Goal: Task Accomplishment & Management: Manage account settings

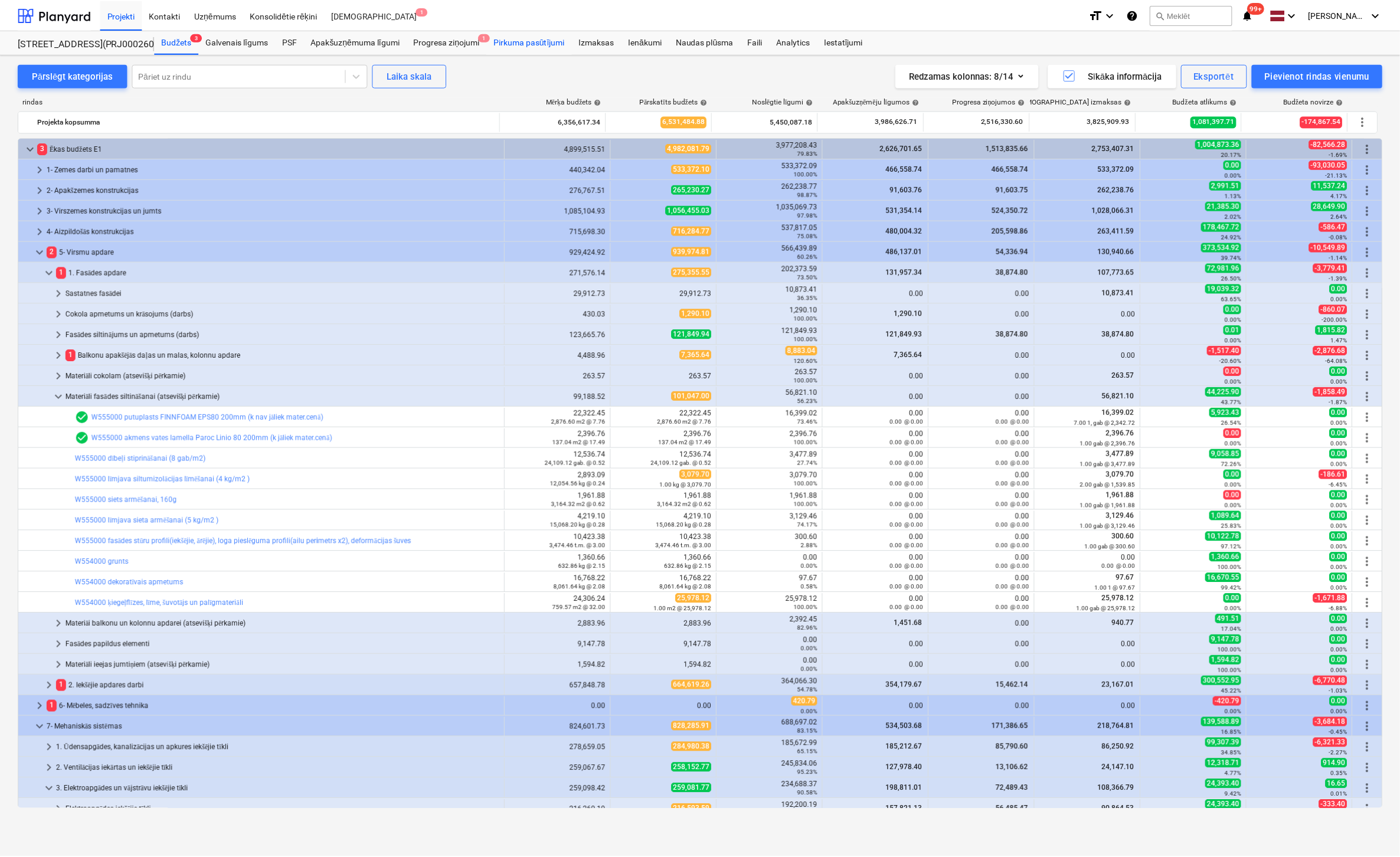
scroll to position [177, 0]
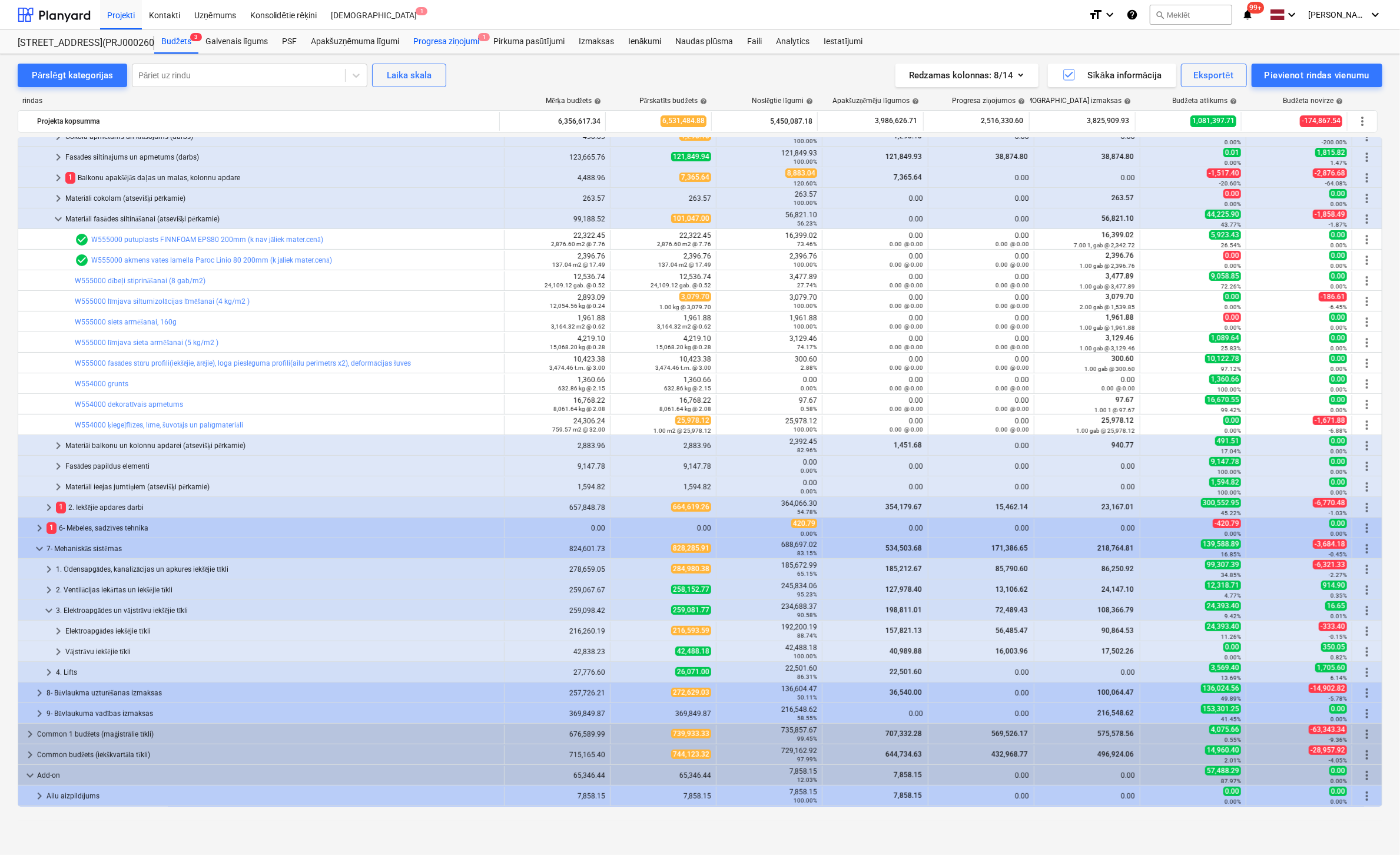
click at [444, 43] on div "Progresa ziņojumi 1" at bounding box center [446, 41] width 80 height 23
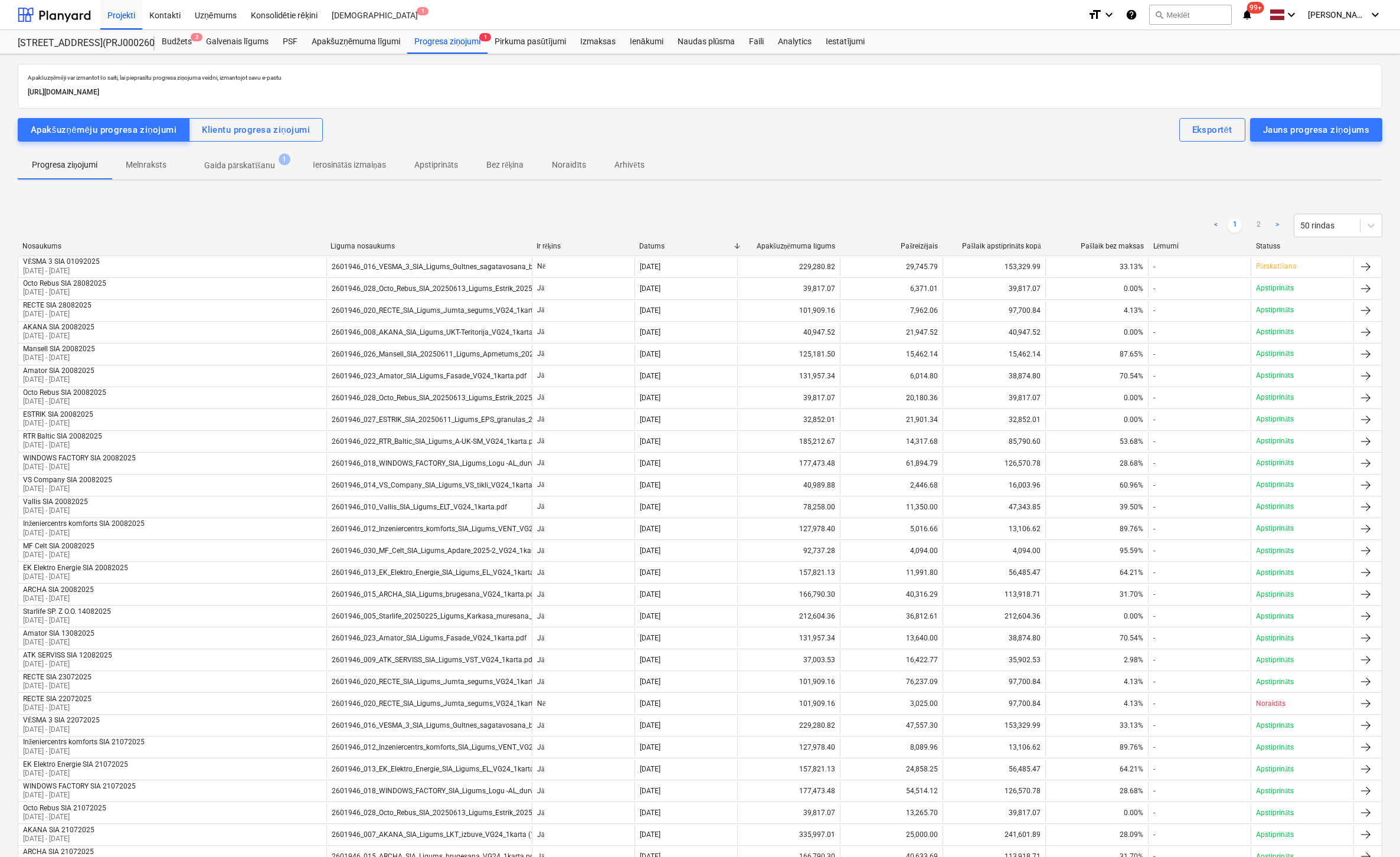
click at [231, 165] on p "Gaida pārskatīšanu" at bounding box center [240, 166] width 71 height 13
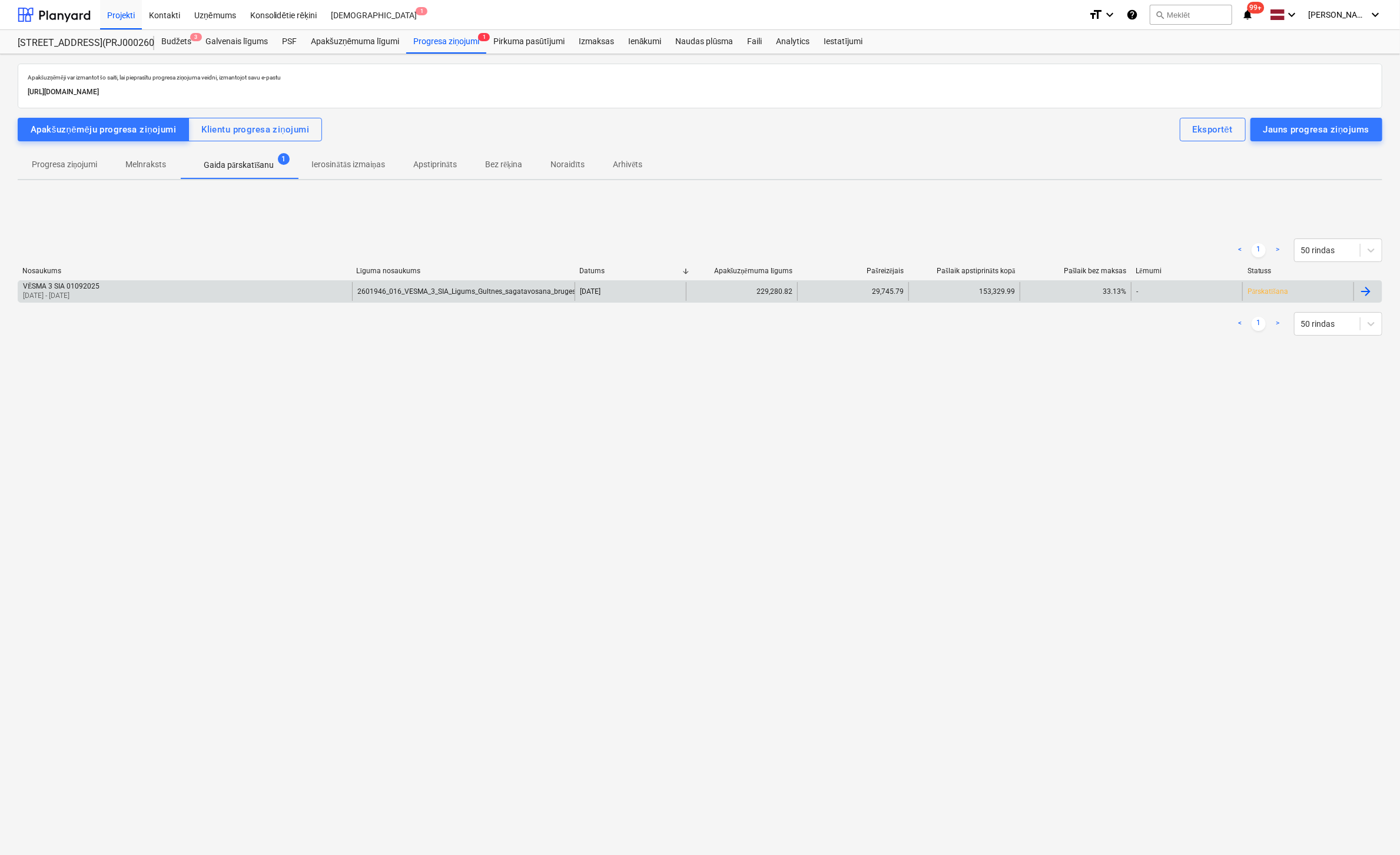
click at [71, 286] on div "VĒSMA 3 SIA 01092025" at bounding box center [61, 286] width 77 height 9
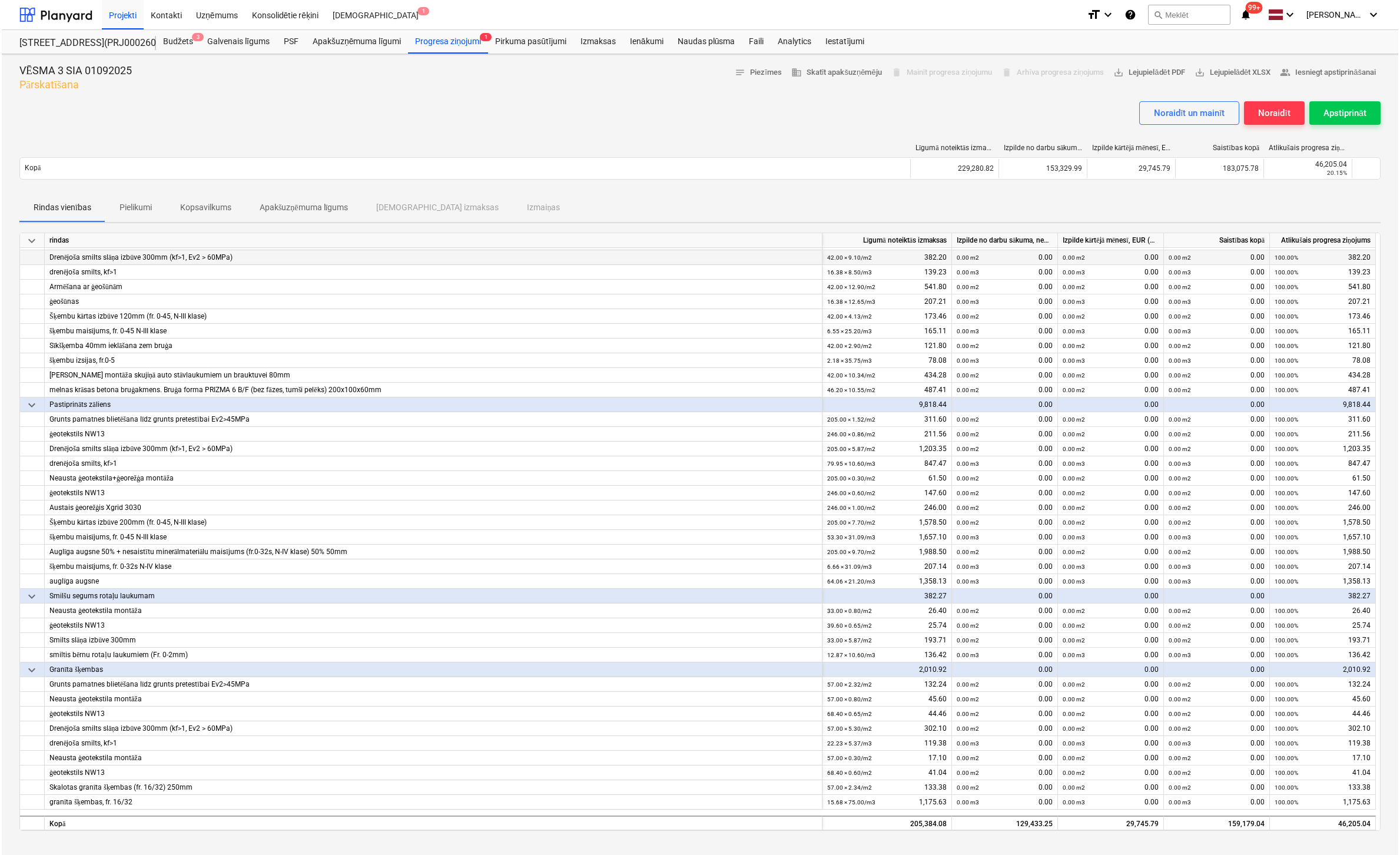
scroll to position [353, 0]
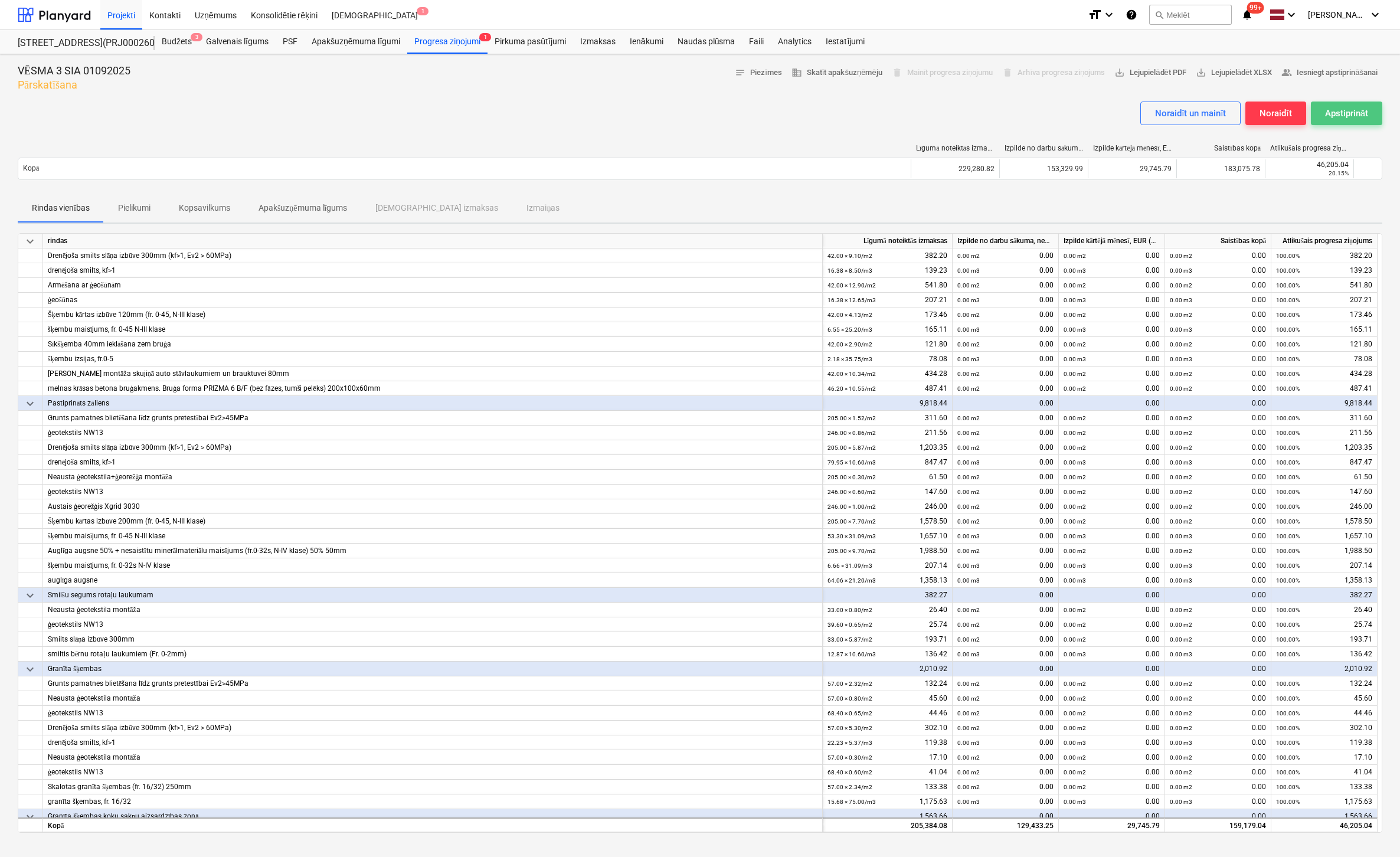
click at [1355, 108] on div "Apstiprināt" at bounding box center [1347, 113] width 43 height 15
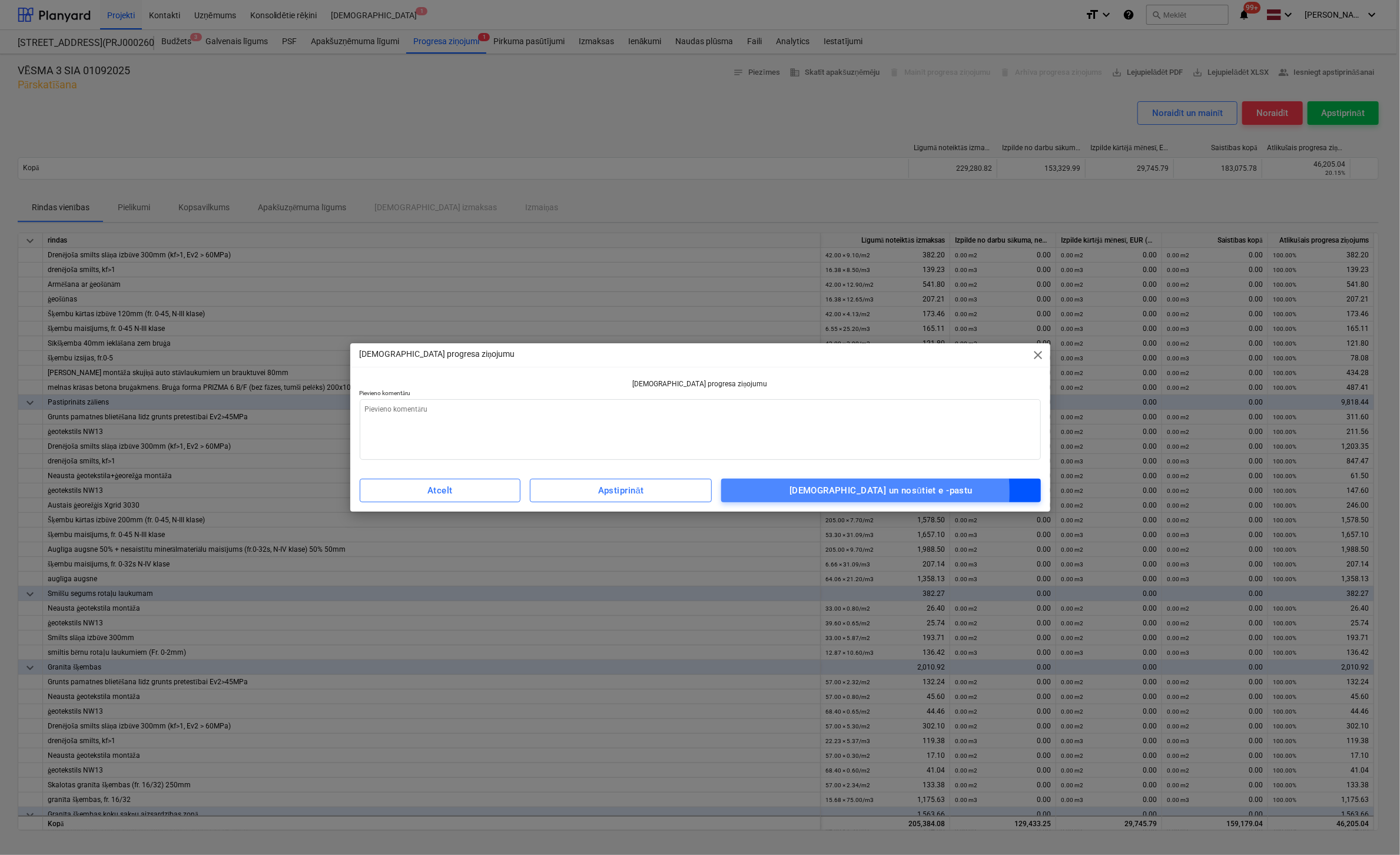
click at [863, 492] on div "[DEMOGRAPHIC_DATA] un nosūtiet e -pastu" at bounding box center [880, 490] width 183 height 15
type textarea "x"
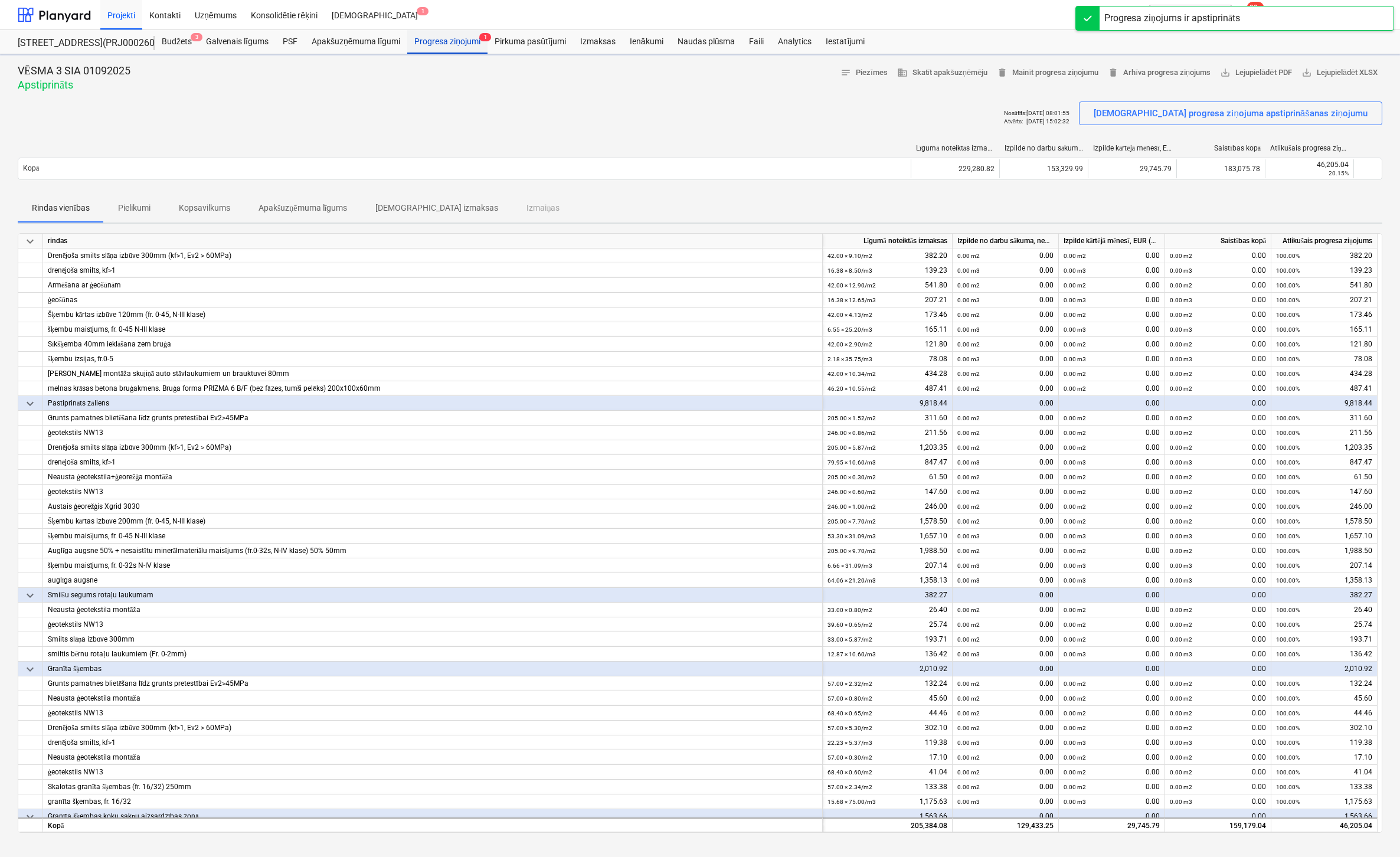
click at [440, 41] on div "Progresa ziņojumi 1" at bounding box center [448, 41] width 80 height 23
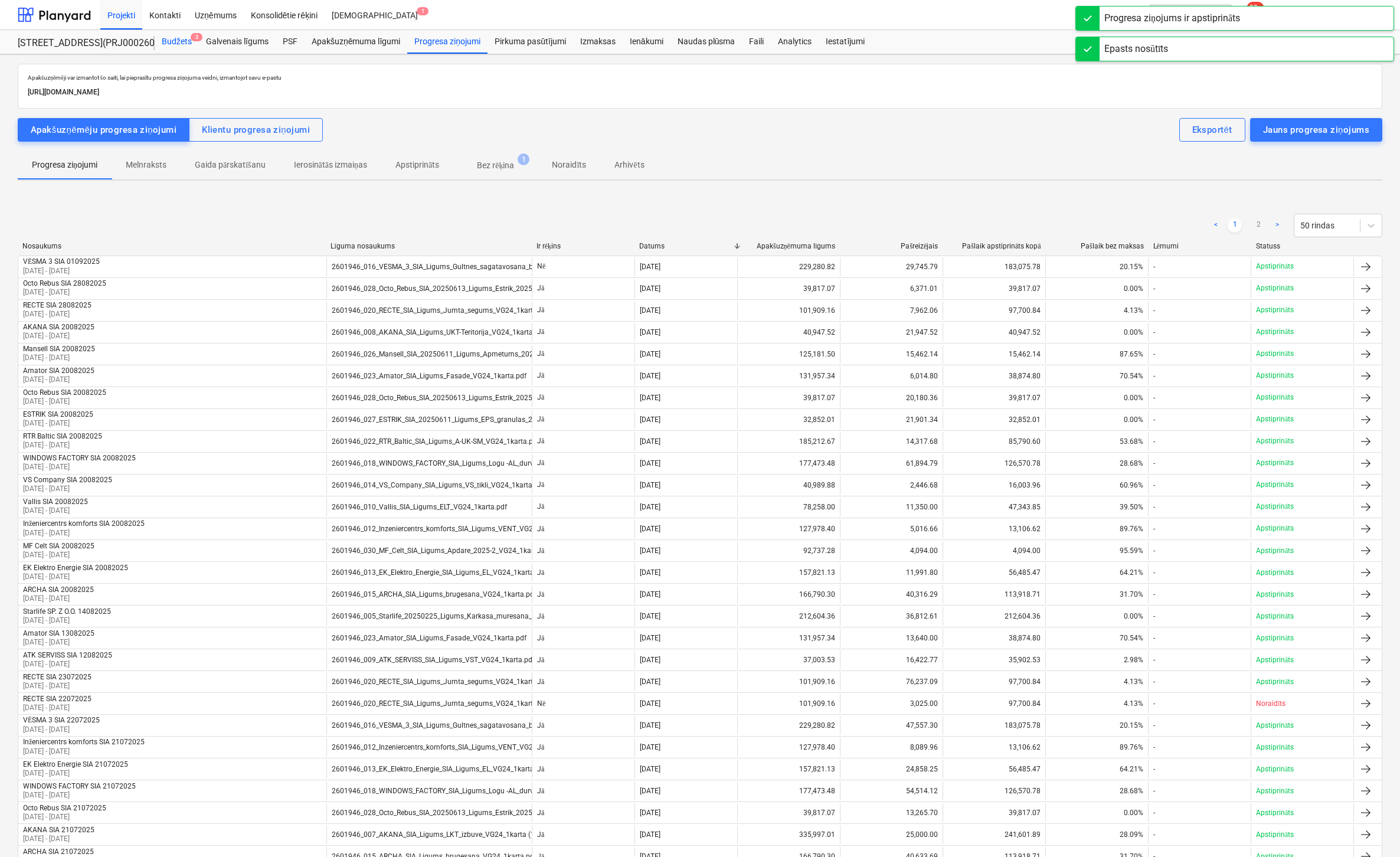
click at [184, 38] on div "Budžets 3" at bounding box center [177, 41] width 44 height 23
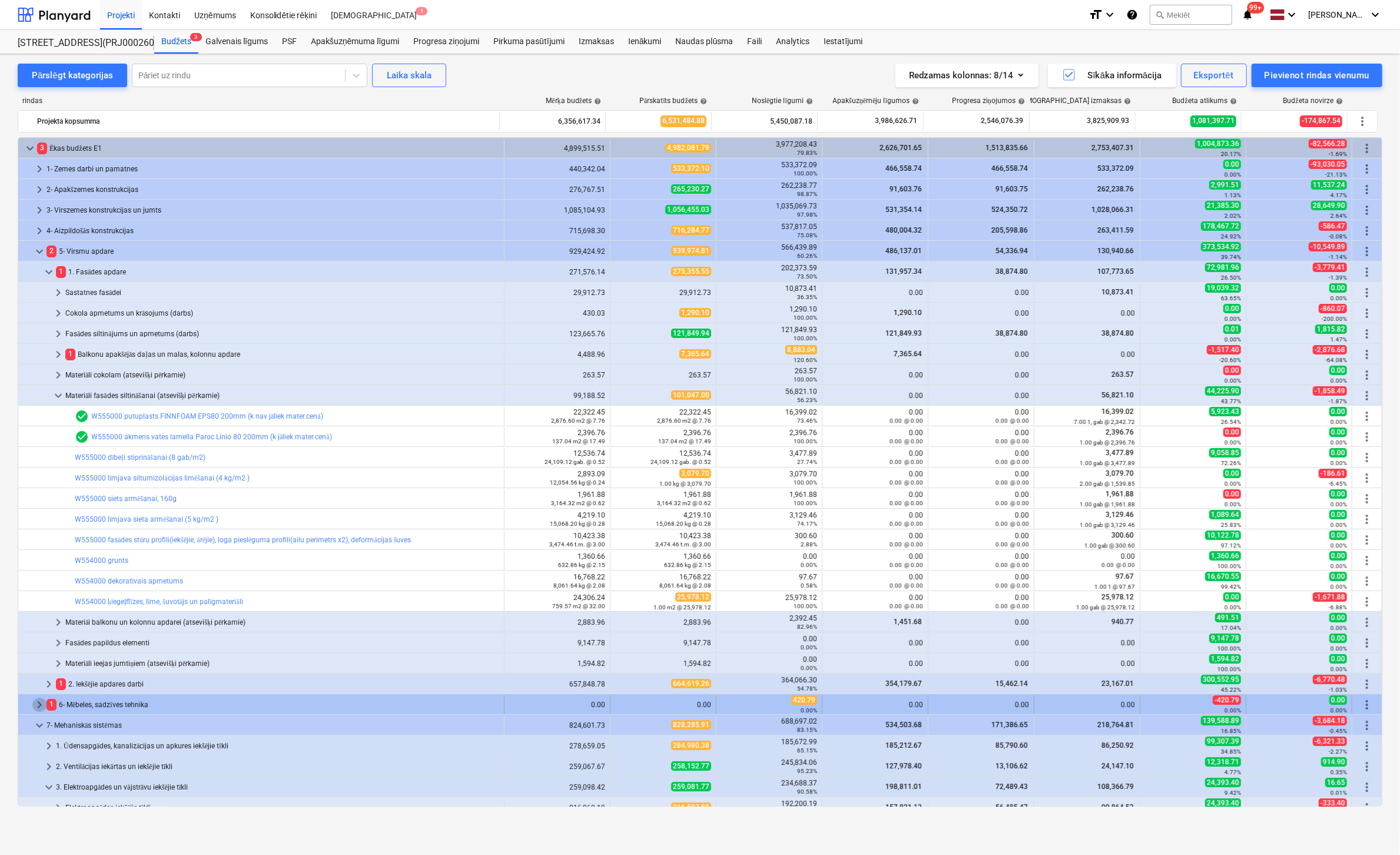
click at [41, 704] on span "keyboard_arrow_right" at bounding box center [39, 704] width 14 height 14
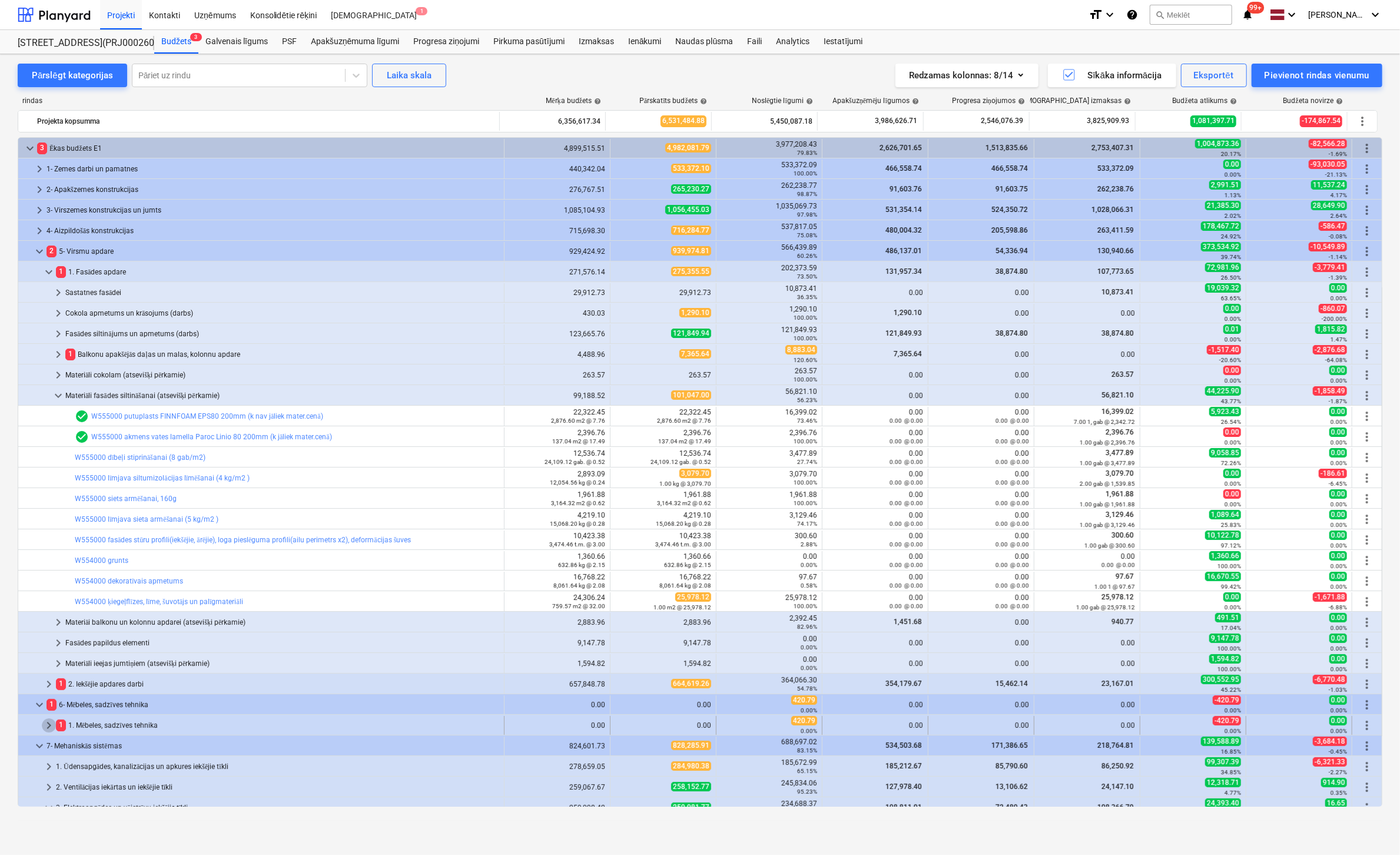
click at [48, 720] on span "keyboard_arrow_right" at bounding box center [49, 725] width 14 height 14
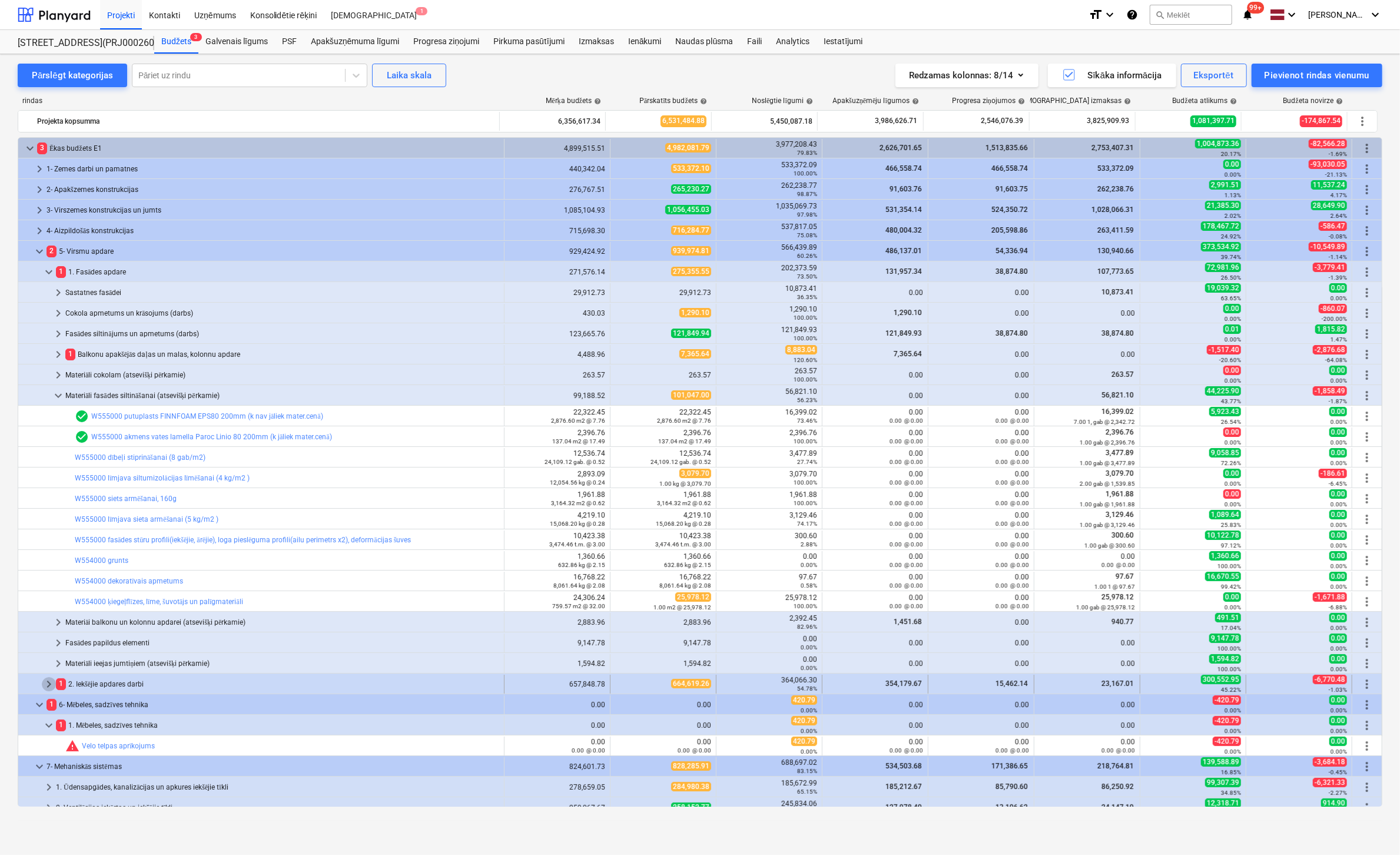
click at [44, 682] on span "keyboard_arrow_right" at bounding box center [49, 684] width 14 height 14
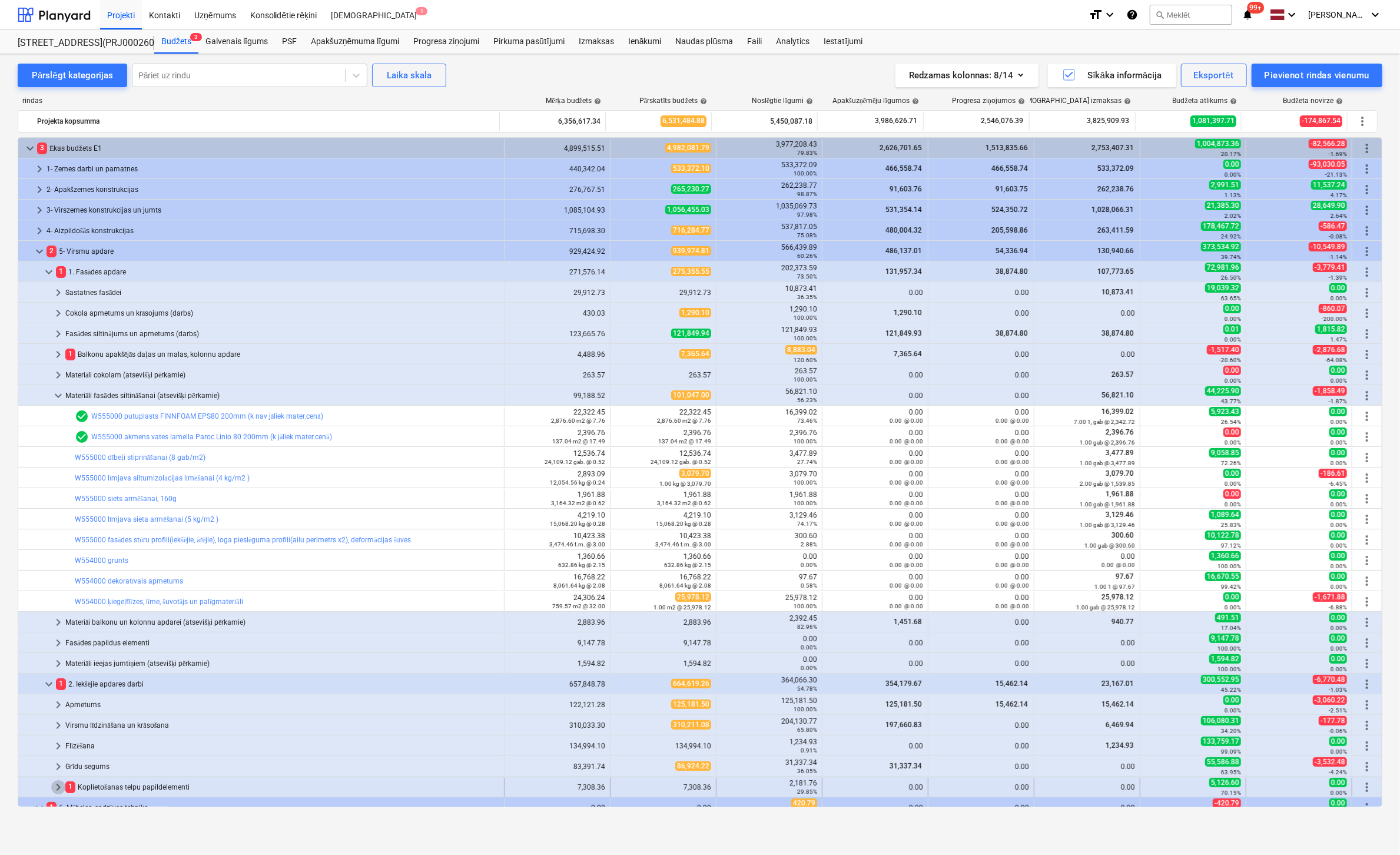
click at [57, 788] on span "keyboard_arrow_right" at bounding box center [58, 787] width 14 height 14
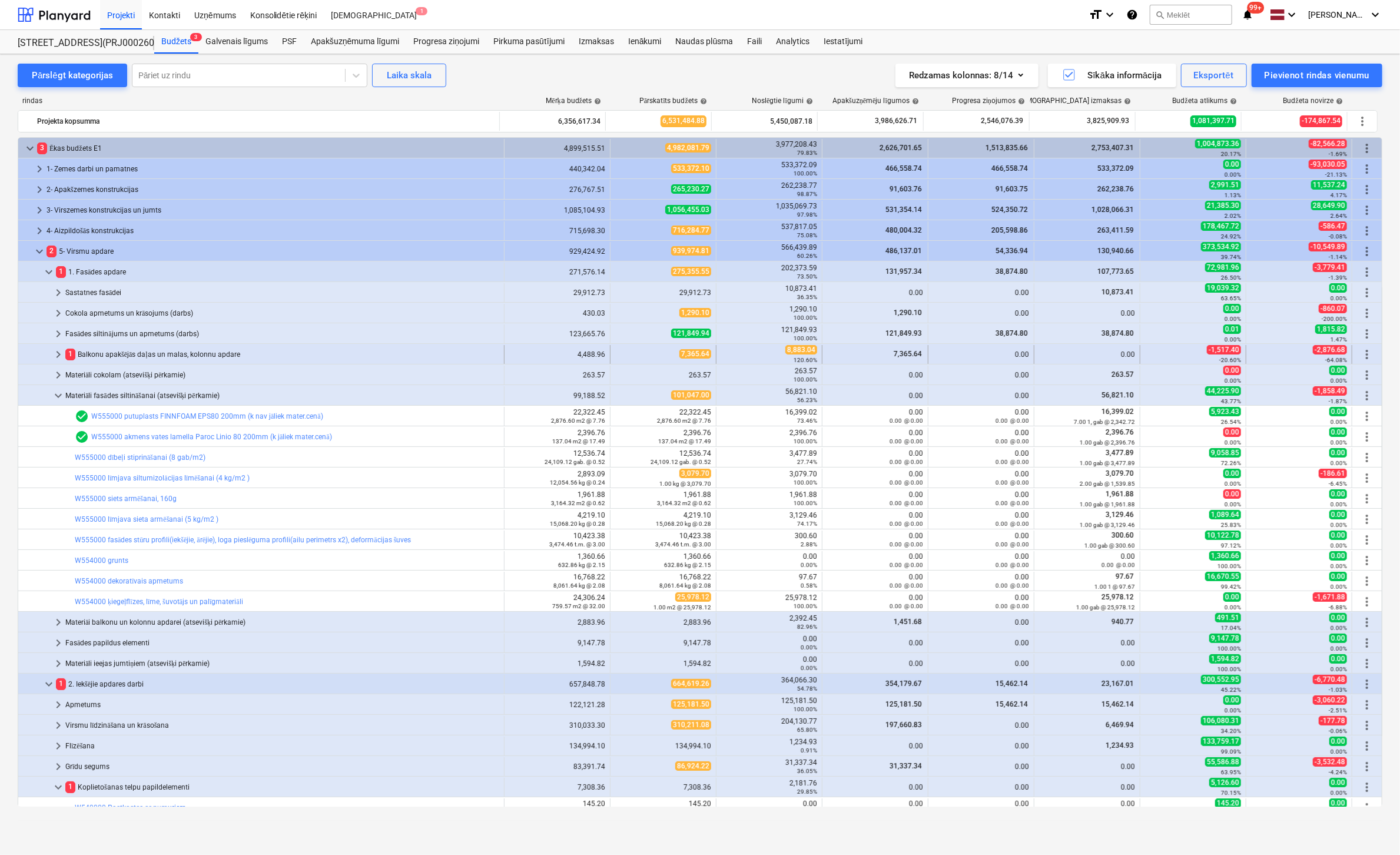
click at [58, 354] on span "keyboard_arrow_right" at bounding box center [58, 354] width 14 height 14
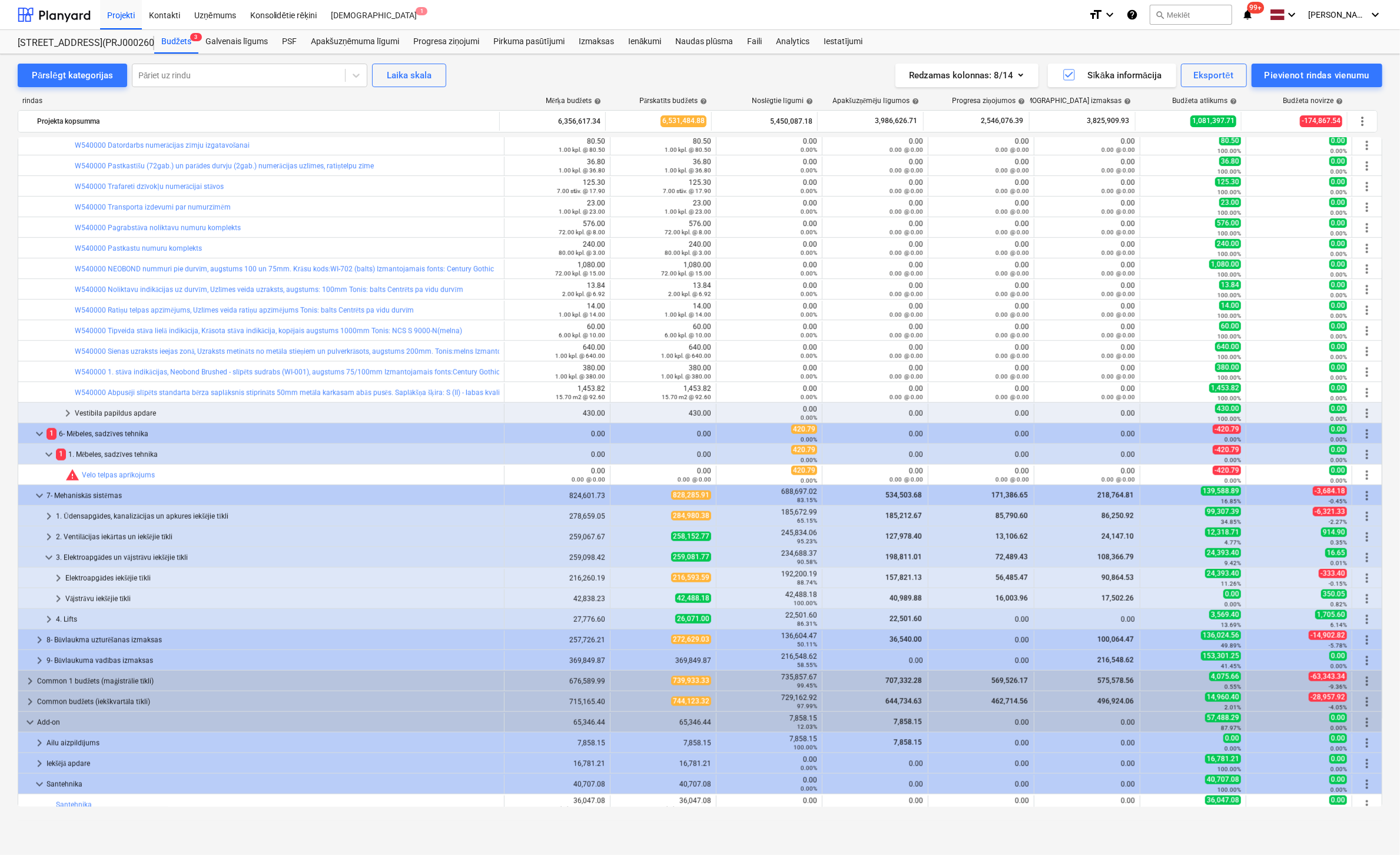
scroll to position [814, 0]
